Goal: Communication & Community: Answer question/provide support

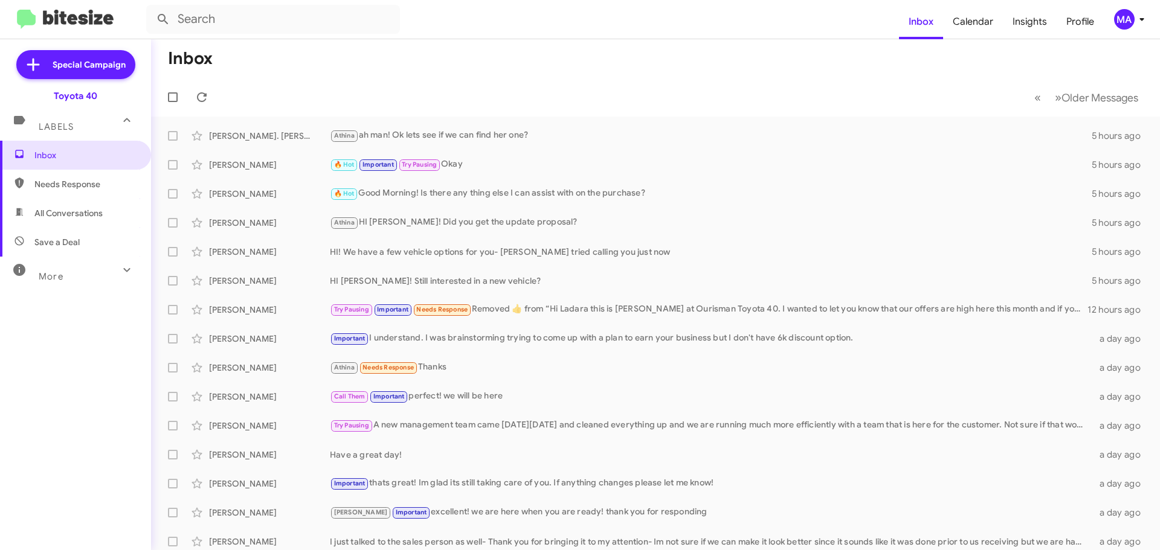
click at [74, 214] on span "All Conversations" at bounding box center [68, 213] width 68 height 12
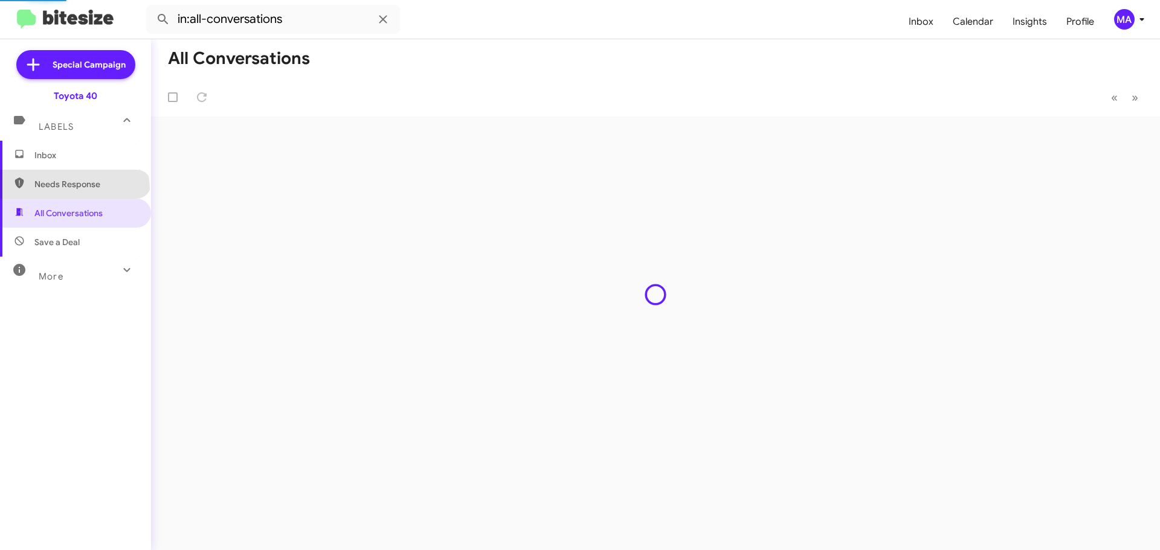
click at [73, 189] on span "Needs Response" at bounding box center [85, 184] width 103 height 12
type input "in:needs-response"
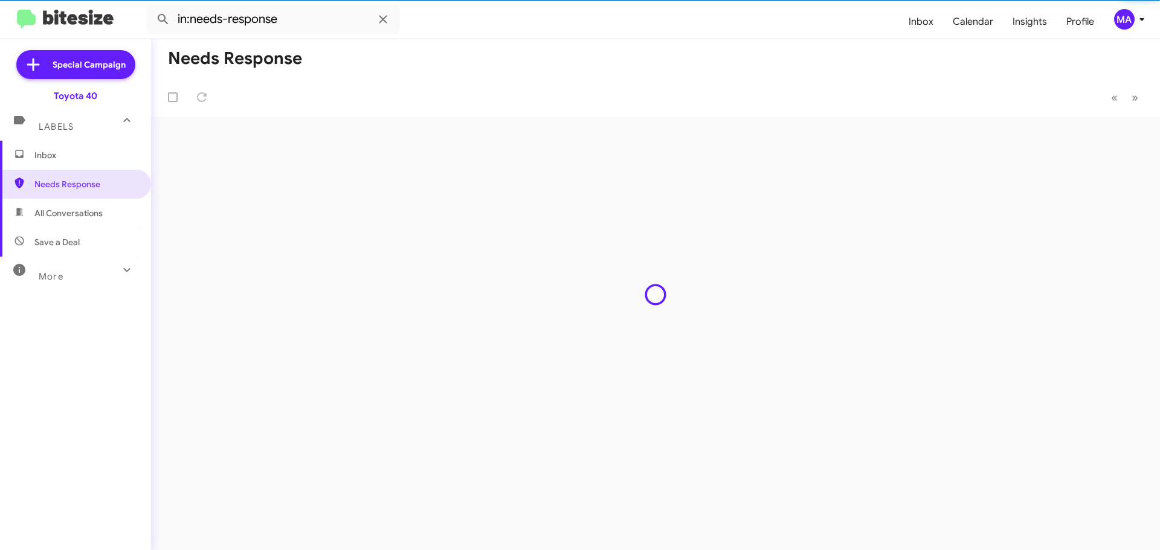
click at [68, 163] on span "Inbox" at bounding box center [75, 155] width 151 height 29
